Goal: Transaction & Acquisition: Obtain resource

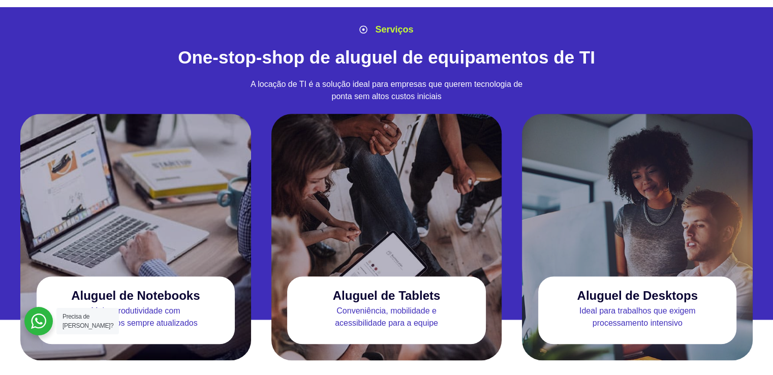
scroll to position [813, 0]
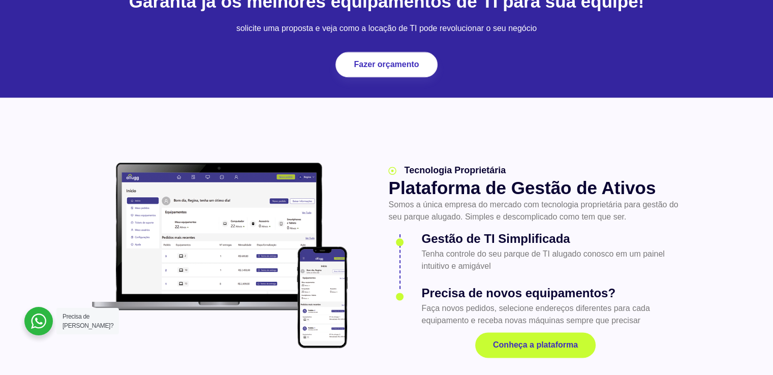
scroll to position [1219, 0]
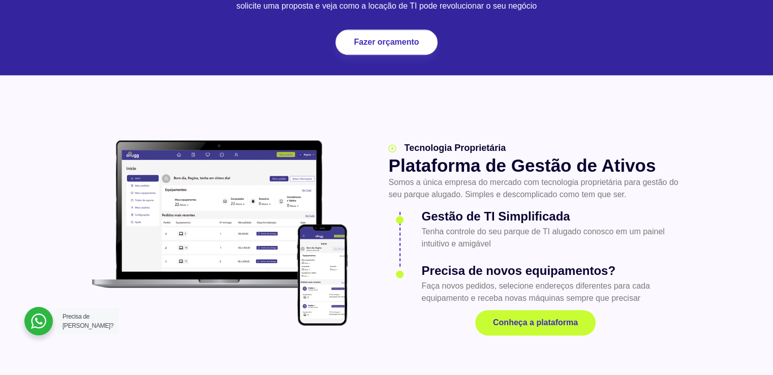
click at [538, 340] on section "Tecnologia Proprietária Plataforma de Gestão de Ativos Somos a única empresa do…" at bounding box center [386, 232] width 773 height 315
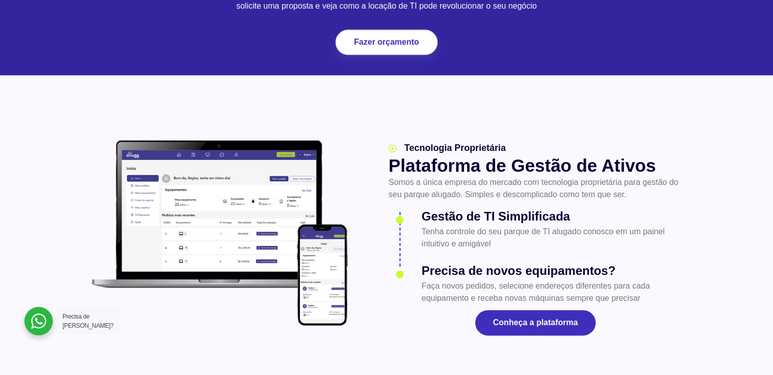
click at [530, 323] on span "Conheça a plataforma" at bounding box center [535, 322] width 85 height 8
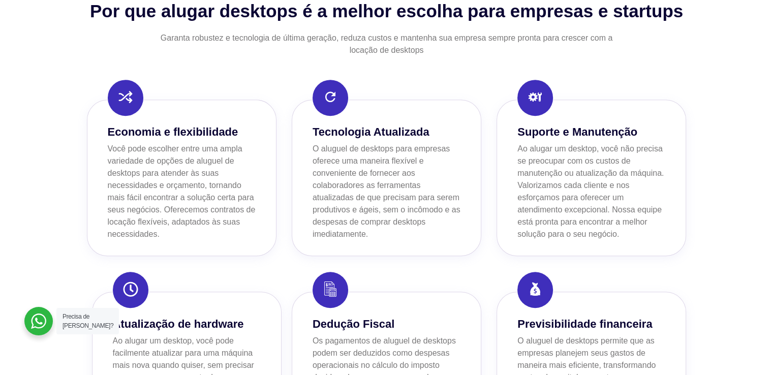
scroll to position [948, 0]
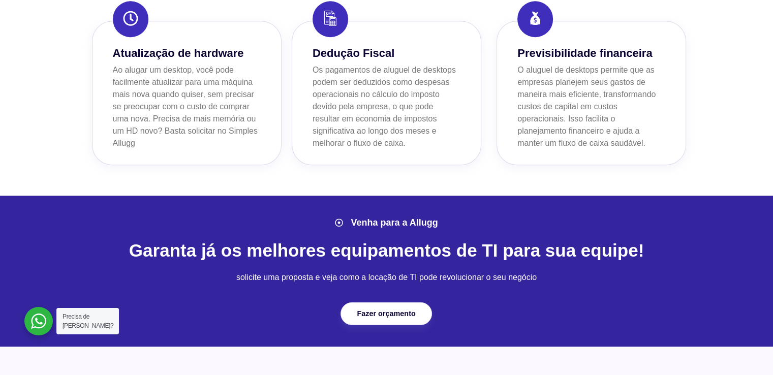
click at [407, 313] on span "Fazer orçamento" at bounding box center [386, 313] width 58 height 7
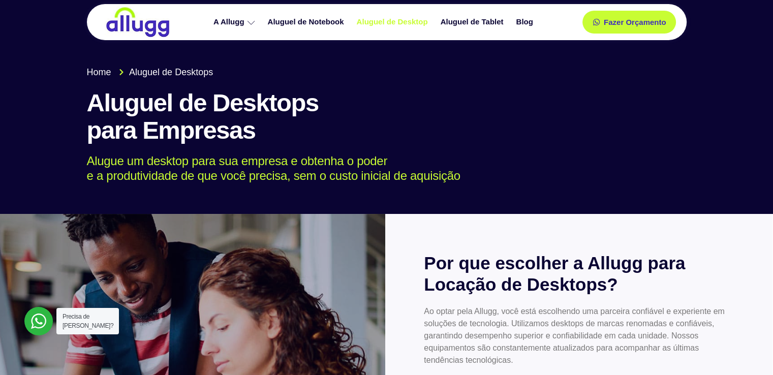
scroll to position [0, 0]
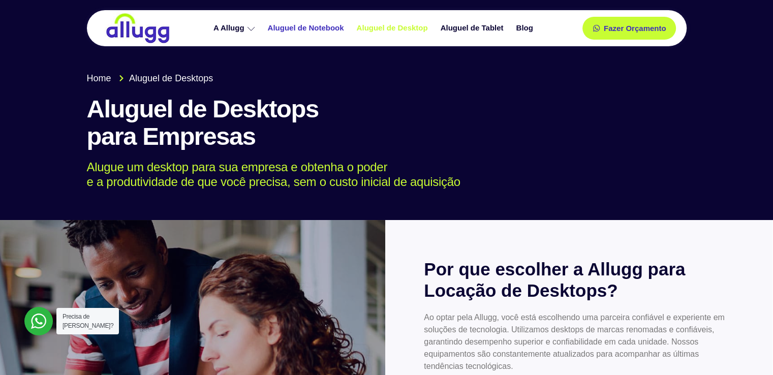
click at [315, 25] on link "Aluguel de Notebook" at bounding box center [307, 28] width 89 height 18
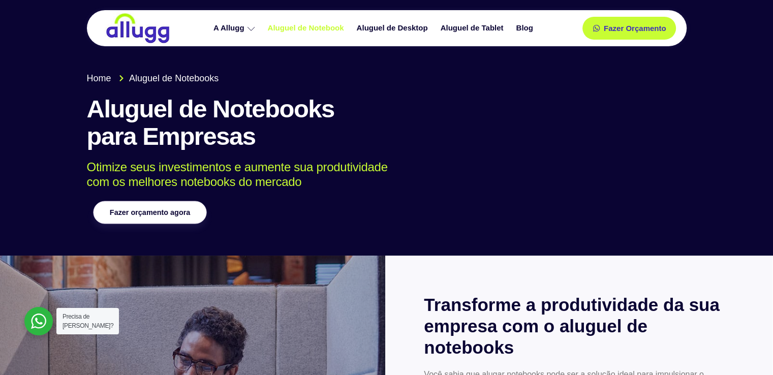
click at [180, 215] on span "Fazer orçamento agora" at bounding box center [149, 212] width 80 height 7
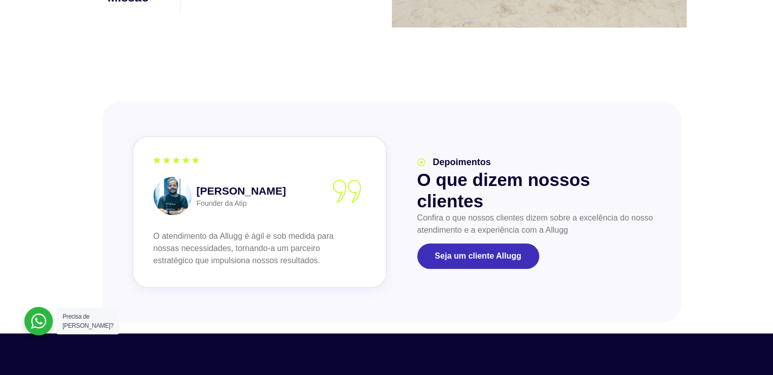
scroll to position [948, 0]
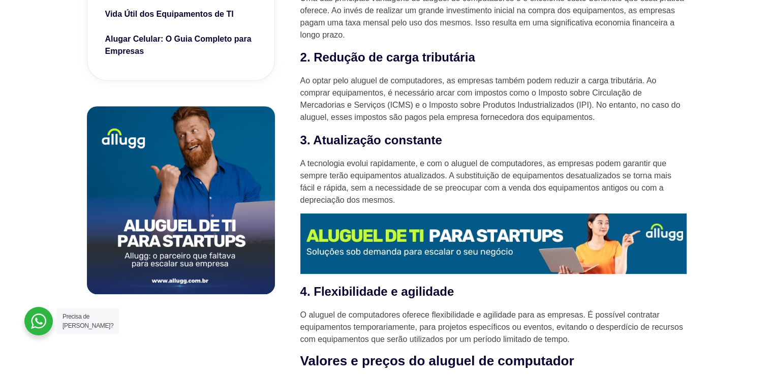
scroll to position [813, 0]
